Goal: Information Seeking & Learning: Find specific fact

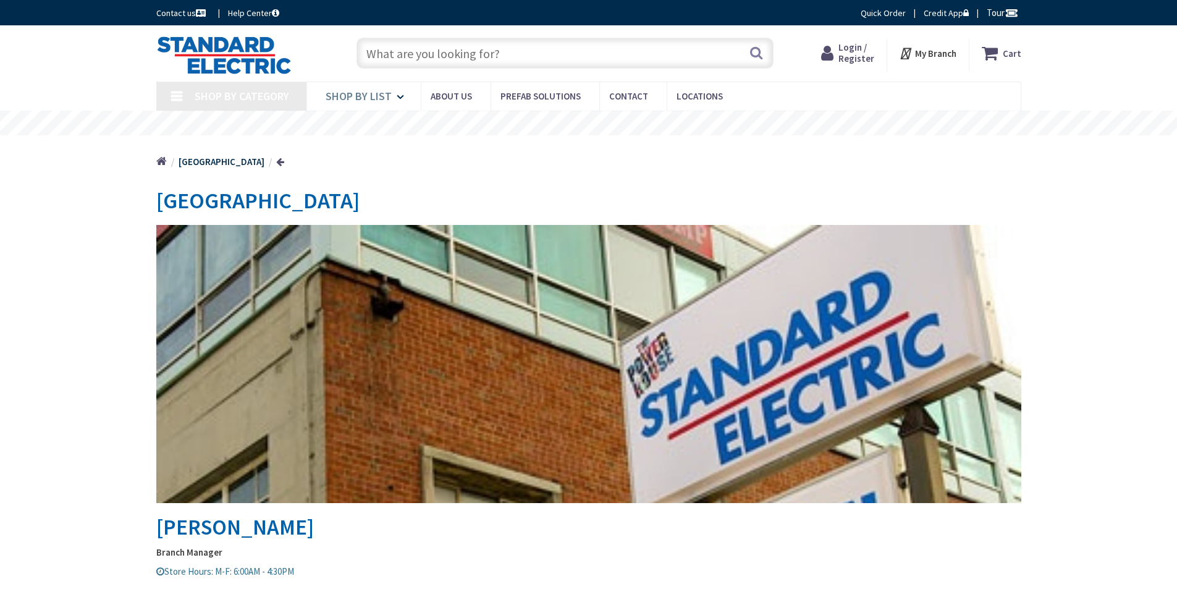
type input "[PERSON_NAME][GEOGRAPHIC_DATA], [STREET_ADDRESS]"
click at [394, 52] on input "text" at bounding box center [565, 53] width 417 height 31
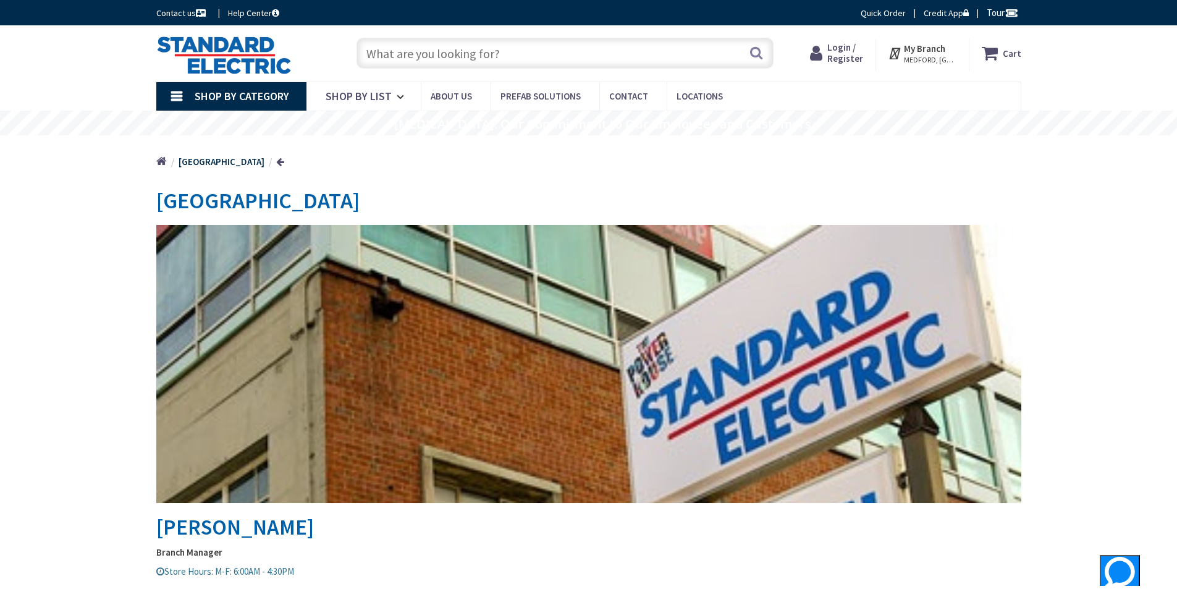
click at [386, 64] on input "text" at bounding box center [565, 53] width 417 height 31
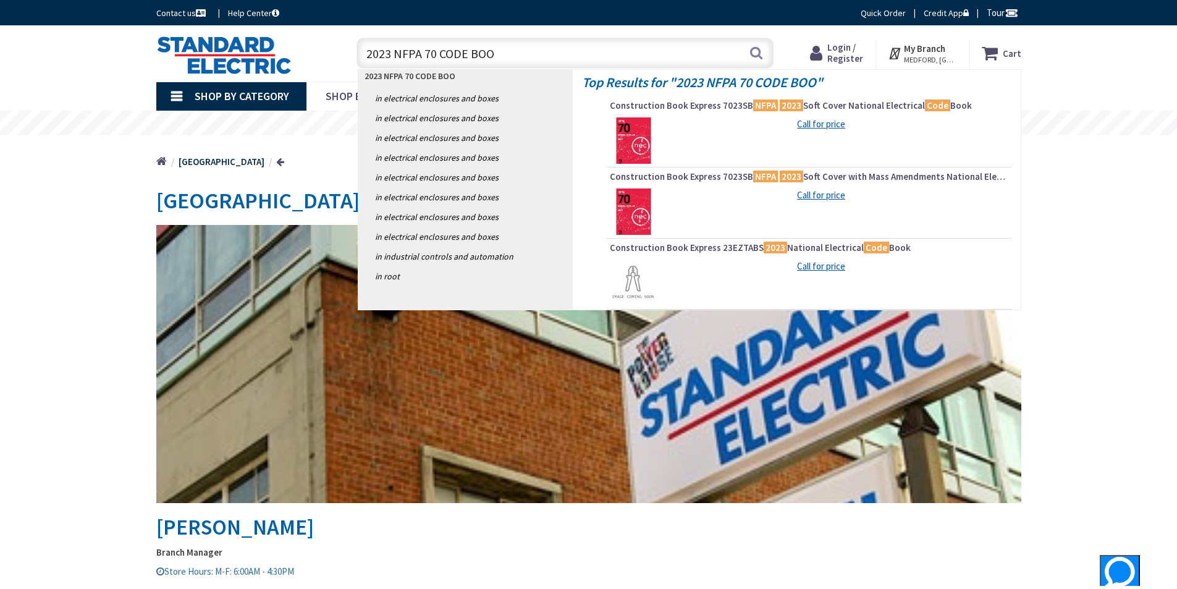
type input "2023 NFPA 70 CODE BOOK"
